Goal: Information Seeking & Learning: Find specific fact

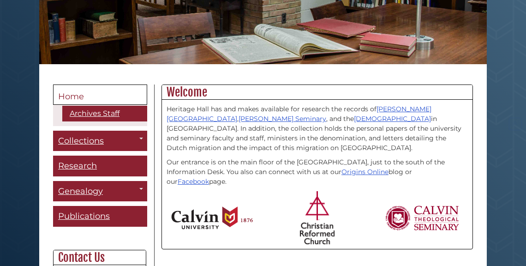
scroll to position [155, 0]
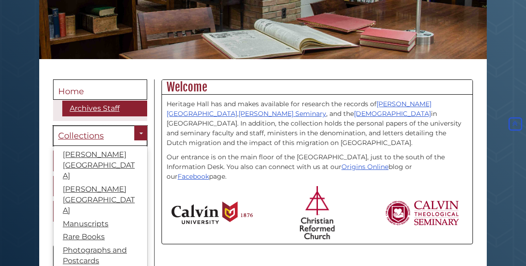
click at [77, 137] on span "Collections" at bounding box center [81, 136] width 46 height 10
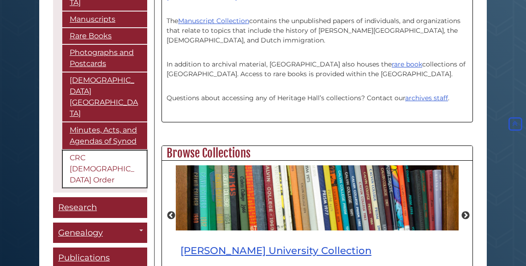
scroll to position [152, 0]
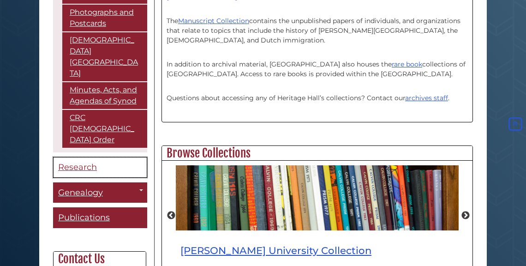
click at [76, 162] on span "Research" at bounding box center [77, 167] width 39 height 10
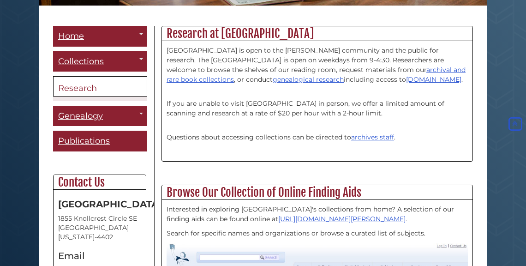
scroll to position [209, 0]
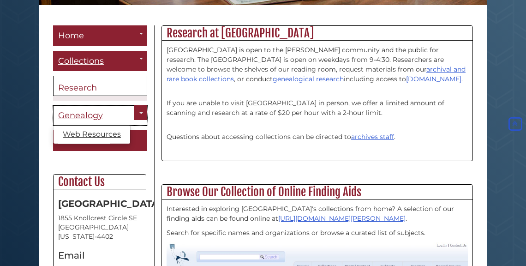
click at [82, 116] on span "Genealogy" at bounding box center [80, 115] width 45 height 10
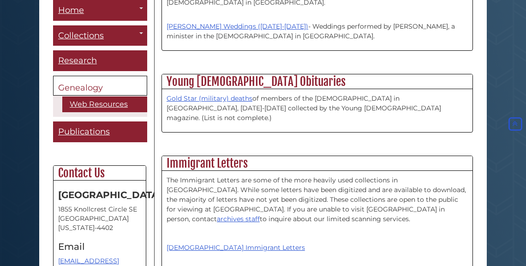
scroll to position [1170, 0]
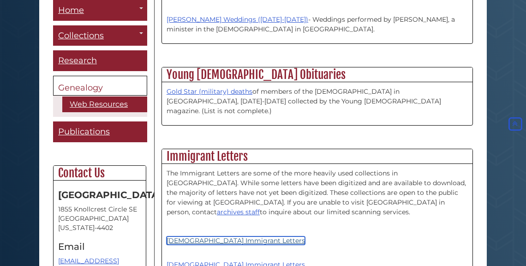
click at [233, 236] on link "Dutch Immigrant Letters" at bounding box center [236, 240] width 138 height 8
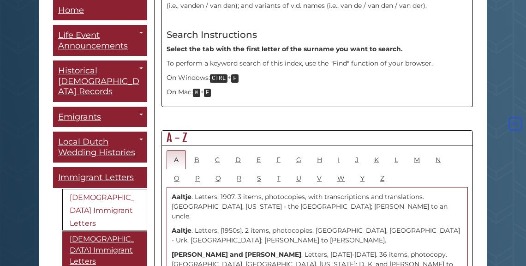
scroll to position [440, 0]
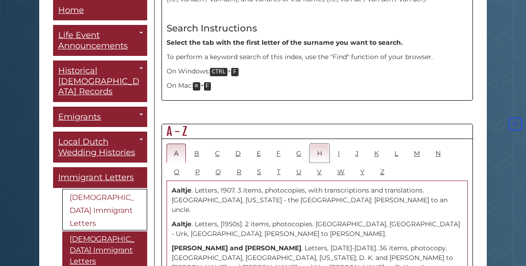
click at [318, 143] on link "H" at bounding box center [319, 152] width 20 height 19
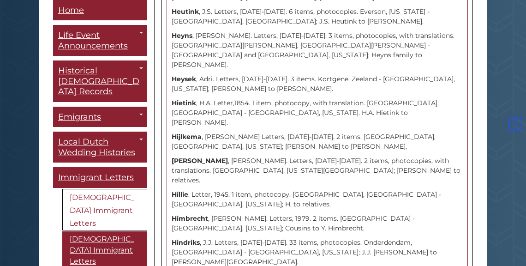
scroll to position [2365, 0]
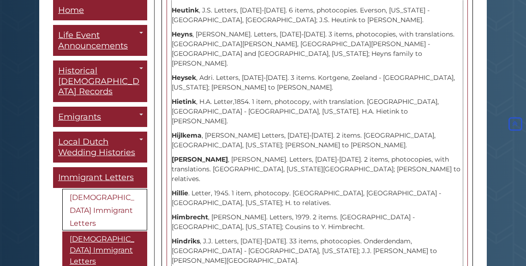
drag, startPoint x: 172, startPoint y: 144, endPoint x: 356, endPoint y: 153, distance: 184.2
copy p "[PERSON_NAME] and [PERSON_NAME]. Letters, [DATE]-[DATE]. 18 items, photocopy. […"
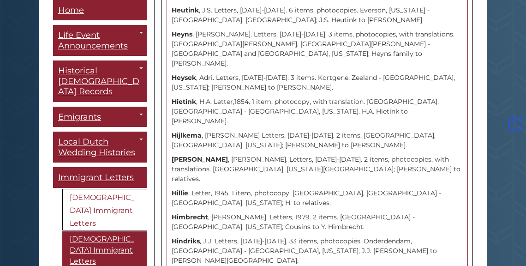
click at [143, 157] on div "Menu Home Life Event Announcements Toggle Dropdown The Banner [DEMOGRAPHIC_DATA…" at bounding box center [100, 133] width 108 height 266
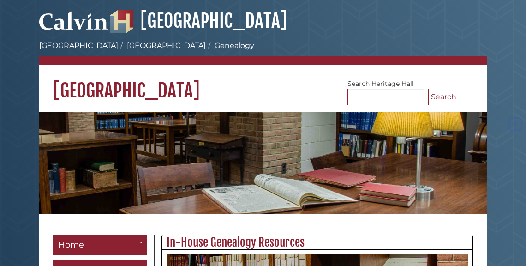
scroll to position [1170, 0]
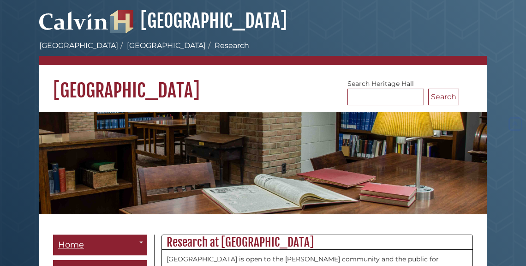
scroll to position [209, 0]
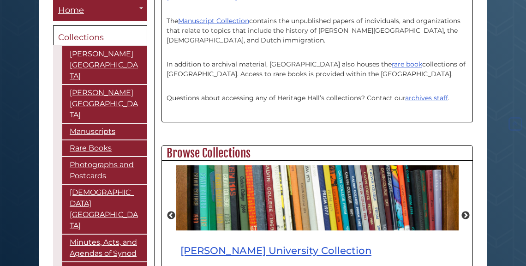
scroll to position [109, 310]
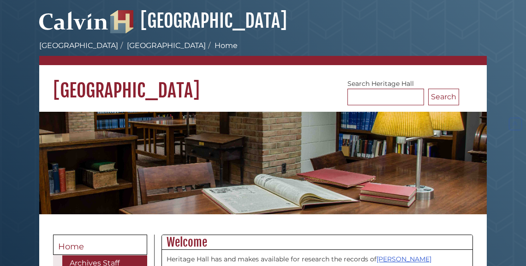
scroll to position [155, 0]
